Goal: Information Seeking & Learning: Learn about a topic

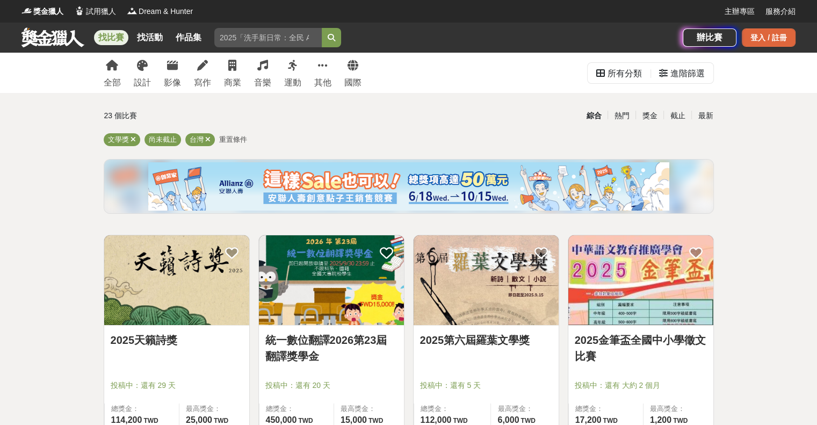
click at [761, 40] on div "登入 / 註冊" at bounding box center [769, 37] width 54 height 18
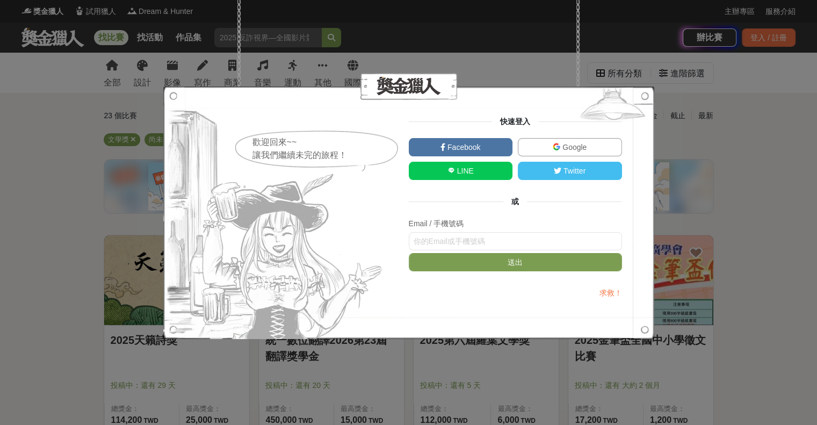
click at [535, 151] on link "Google" at bounding box center [570, 147] width 104 height 18
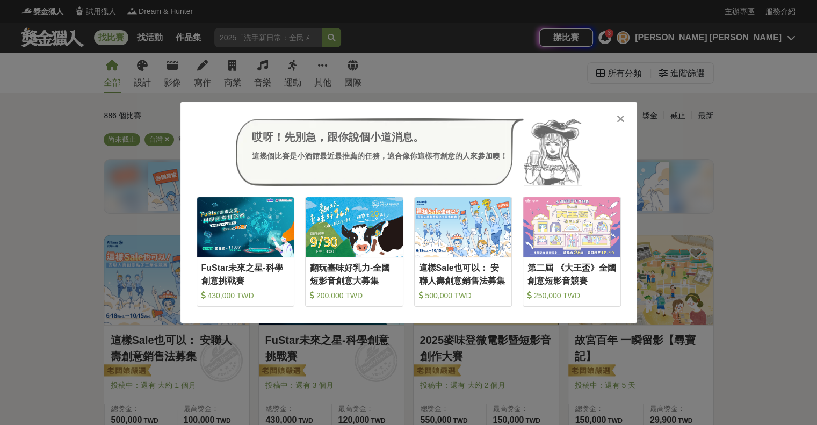
click at [623, 127] on div "哎呀！先別急，跟你說個小道消息。 這幾個比賽是小酒館最近最推薦的任務，適合像你這樣有創意的人來參加噢！ 收藏 FuStar未來之星-科學創意挑戰賽 430,0…" at bounding box center [408, 212] width 457 height 221
click at [620, 122] on icon at bounding box center [621, 118] width 8 height 11
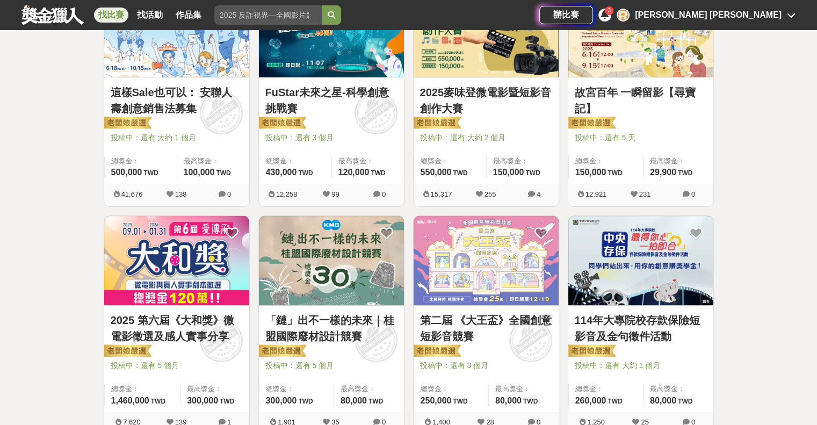
scroll to position [555, 0]
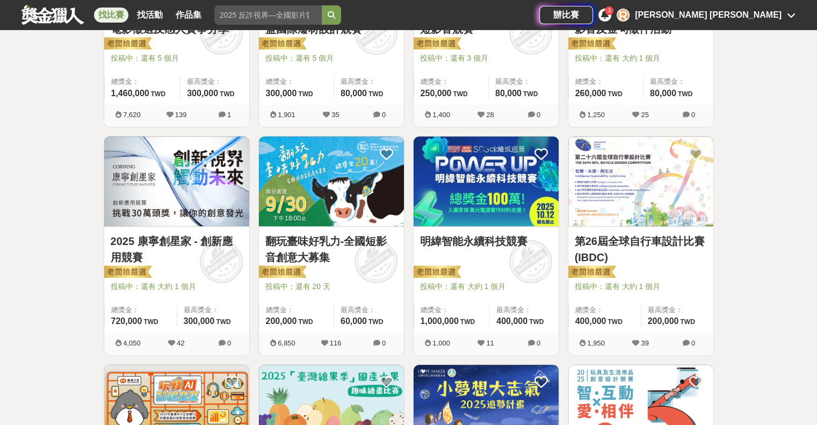
click at [479, 238] on link "明緯智能永續科技競賽" at bounding box center [486, 241] width 132 height 16
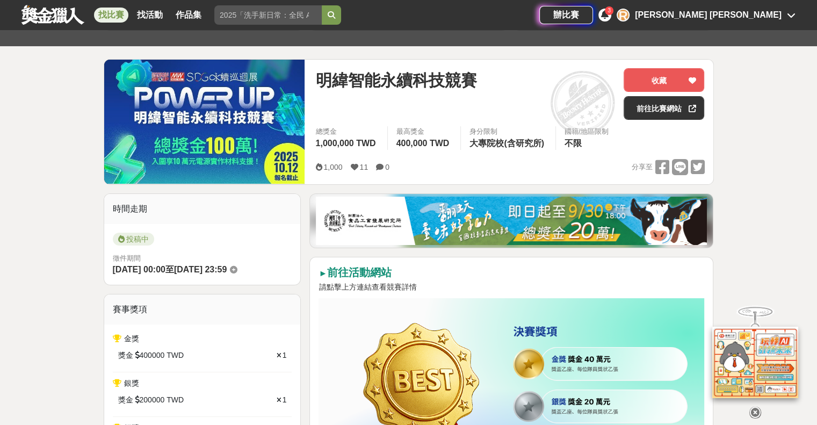
scroll to position [89, 0]
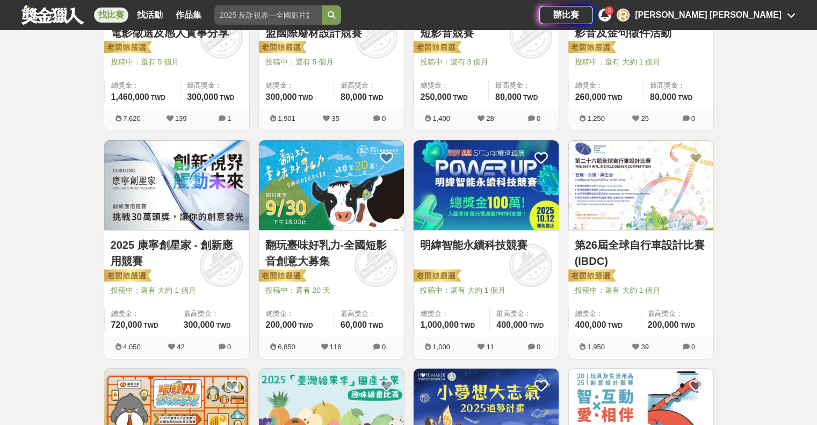
scroll to position [555, 0]
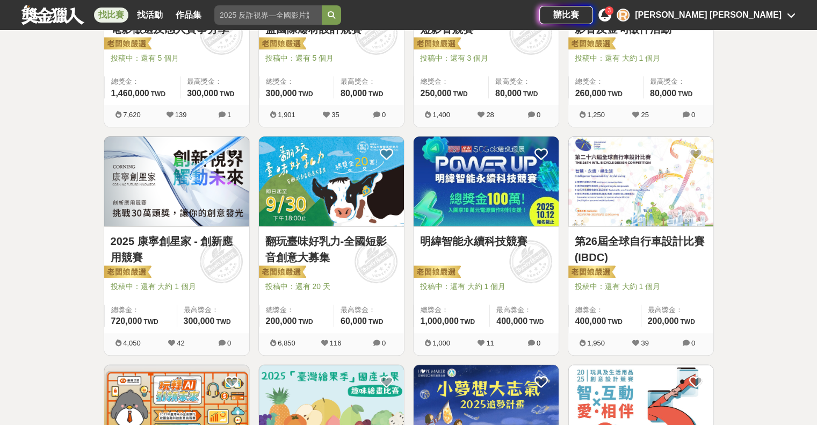
click at [606, 234] on link "第26屆全球自行車設計比賽(IBDC)" at bounding box center [641, 249] width 132 height 32
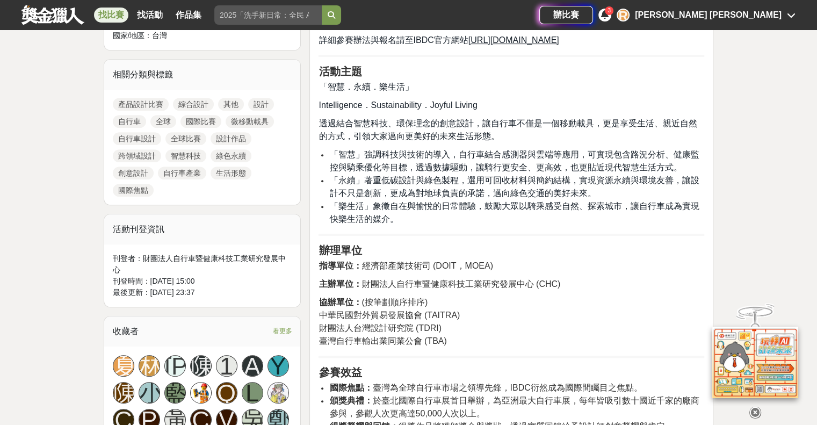
scroll to position [480, 0]
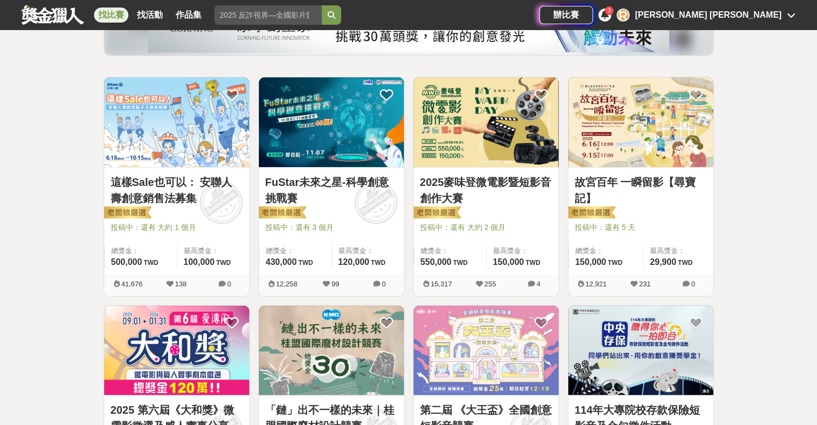
scroll to position [157, 0]
